Goal: Communication & Community: Answer question/provide support

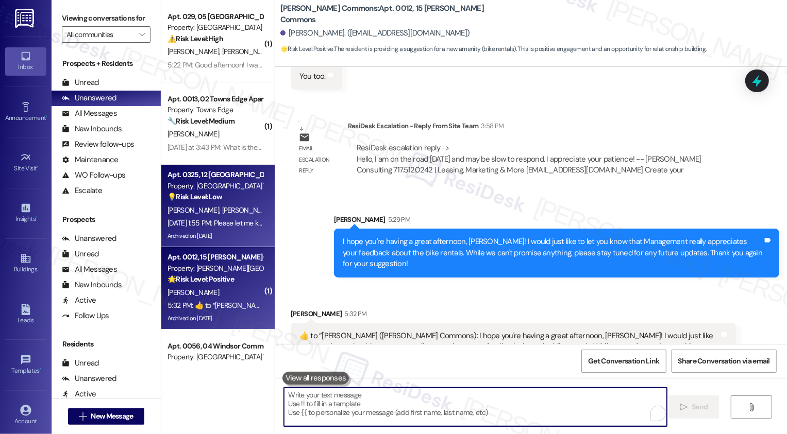
click at [220, 199] on div "💡 Risk Level: Low The resident is asking about the pool closing date for humans…" at bounding box center [214, 197] width 95 height 11
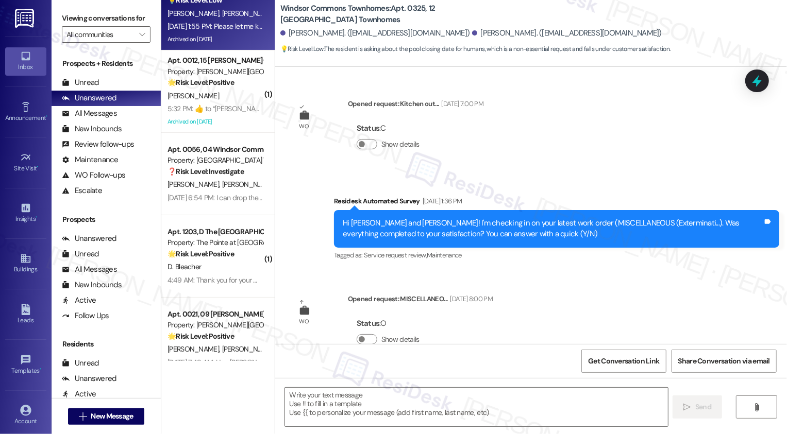
scroll to position [209, 0]
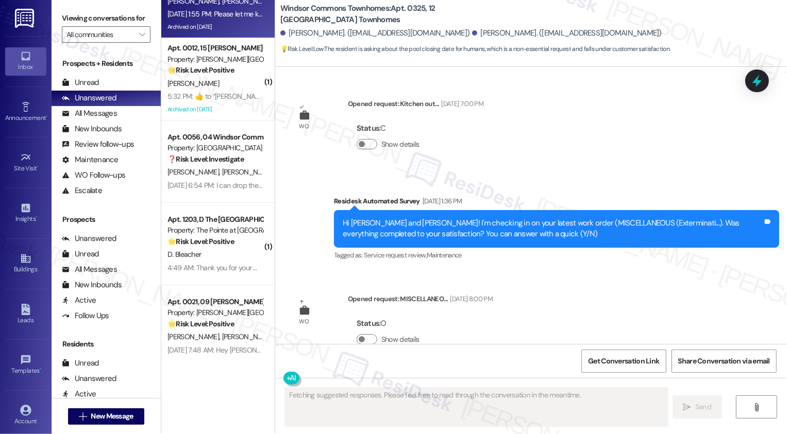
type textarea "Fetching suggested responses. Please feel free to read through the conversation…"
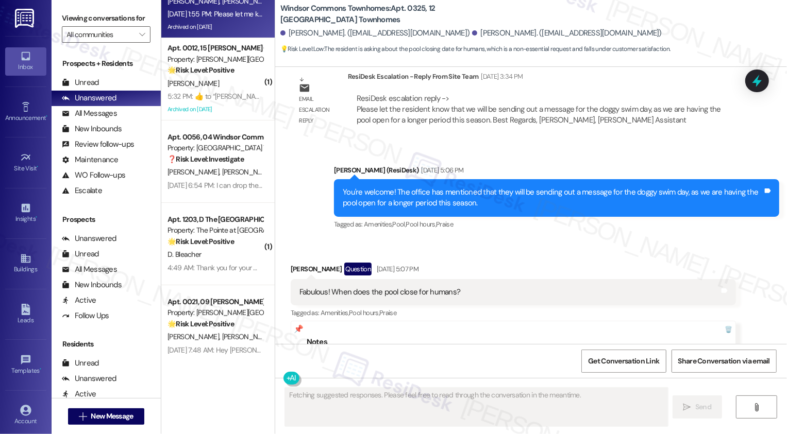
scroll to position [298, 0]
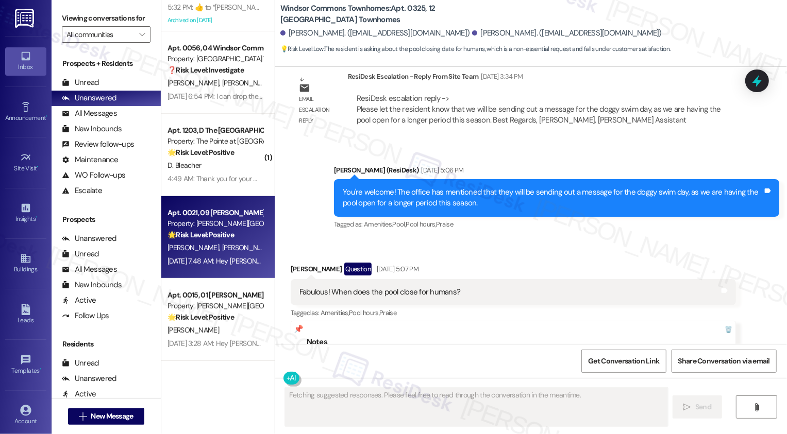
click at [192, 216] on div "Apt. 0021, 09 [PERSON_NAME] Commons" at bounding box center [214, 213] width 95 height 11
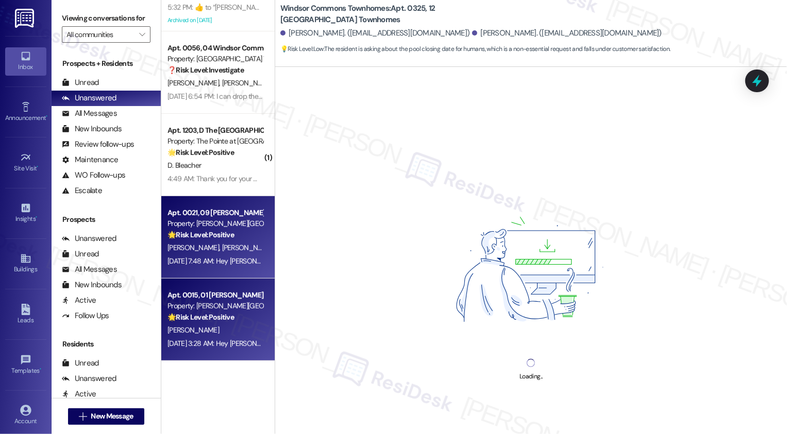
click at [214, 294] on div "Apt. 0015, 01 [PERSON_NAME][GEOGRAPHIC_DATA]" at bounding box center [214, 295] width 95 height 11
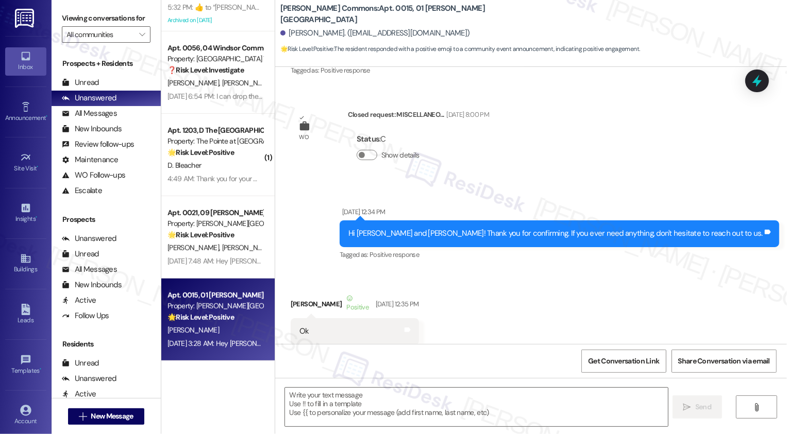
type textarea "Fetching suggested responses. Please feel free to read through the conversation…"
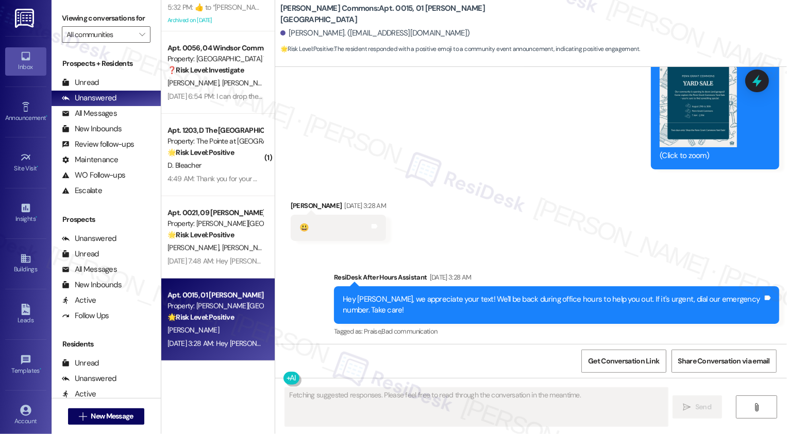
scroll to position [2706, 0]
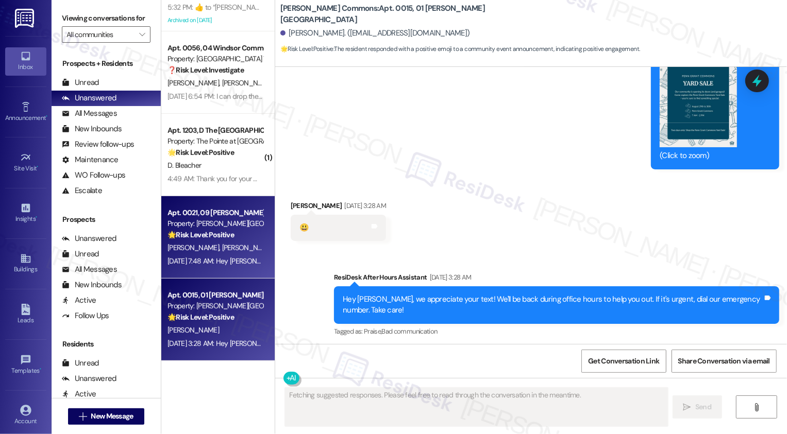
click at [216, 232] on strong "🌟 Risk Level: Positive" at bounding box center [200, 234] width 66 height 9
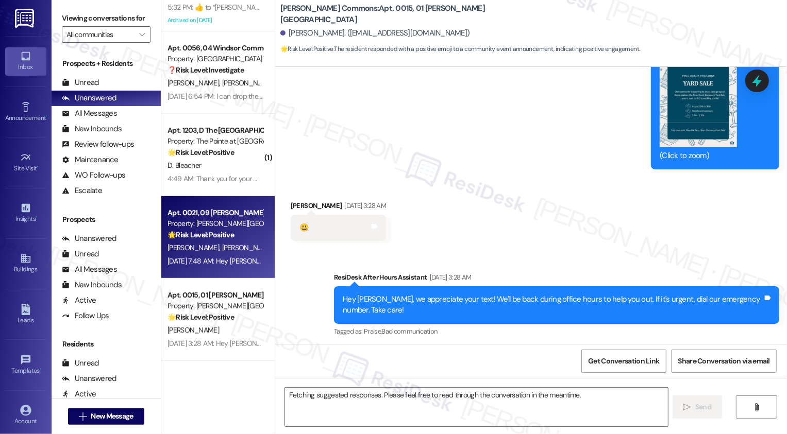
click at [216, 232] on strong "🌟 Risk Level: Positive" at bounding box center [200, 234] width 66 height 9
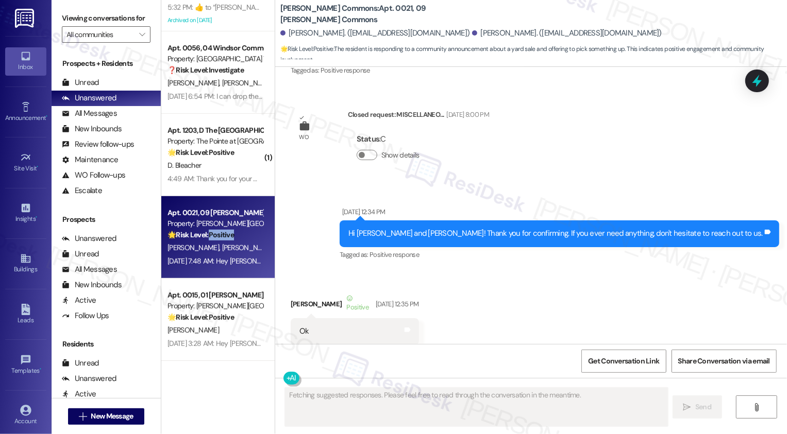
scroll to position [18908, 0]
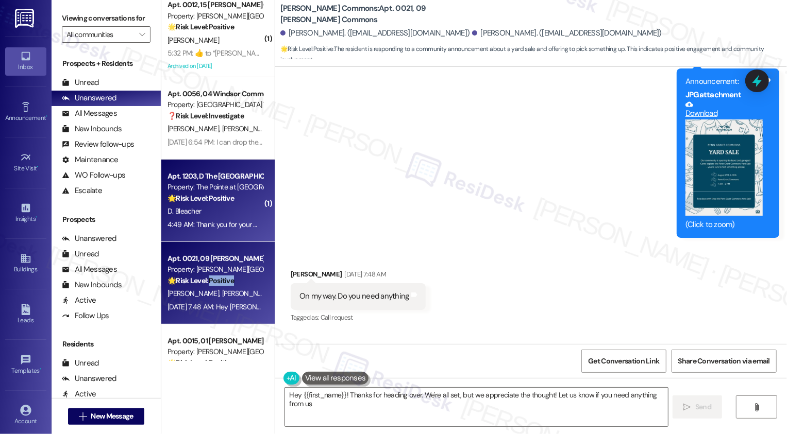
type textarea "Hey {{first_name}}! Thanks for heading over. We're all set, but we appreciate t…"
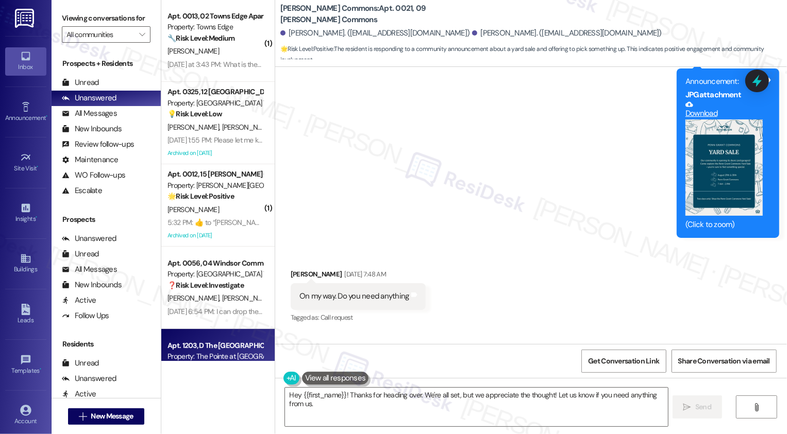
scroll to position [36, 0]
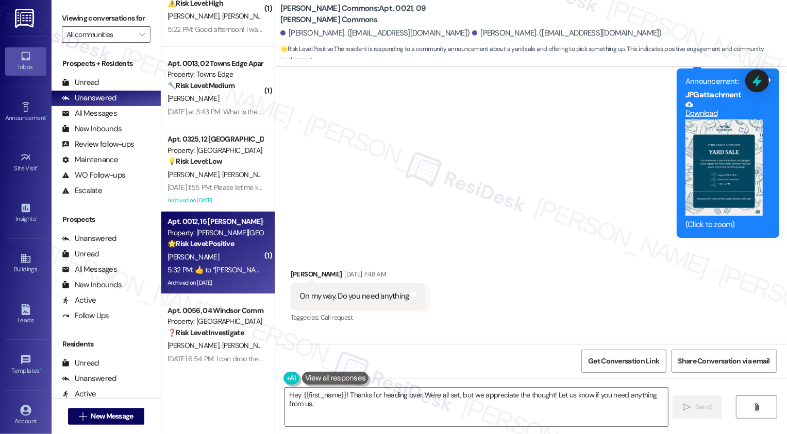
click at [235, 246] on div "🌟 Risk Level: Positive The resident responded positively to management's messag…" at bounding box center [214, 244] width 95 height 11
type textarea "Fetching suggested responses. Please feel free to read through the conversation…"
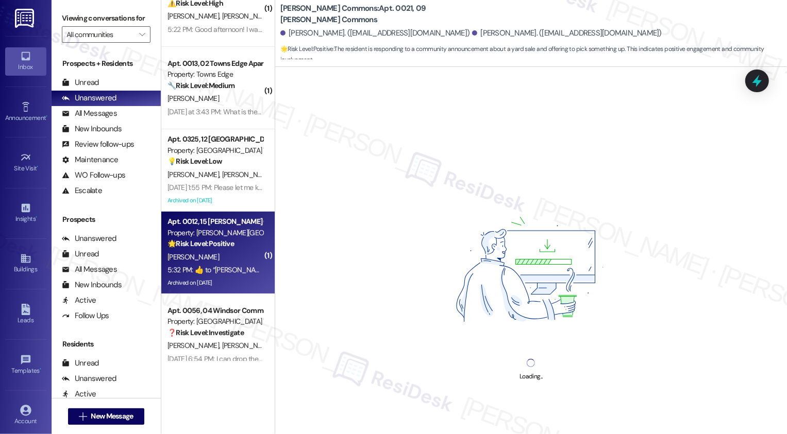
click at [235, 246] on div "🌟 Risk Level: Positive The resident responded positively to management's messag…" at bounding box center [214, 244] width 95 height 11
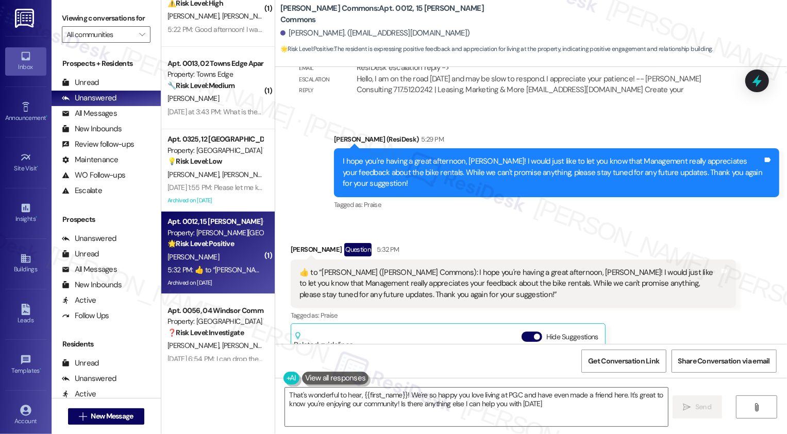
type textarea "That's wonderful to hear, {{first_name}}! We're so happy you love living at PGC…"
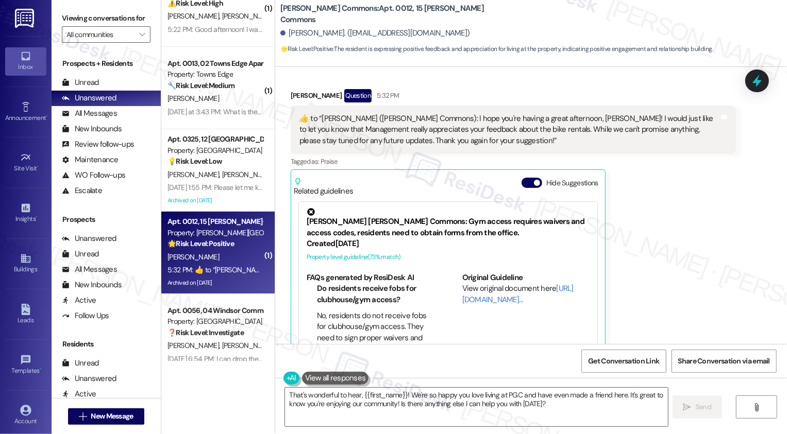
scroll to position [17636, 0]
